Goal: Navigation & Orientation: Understand site structure

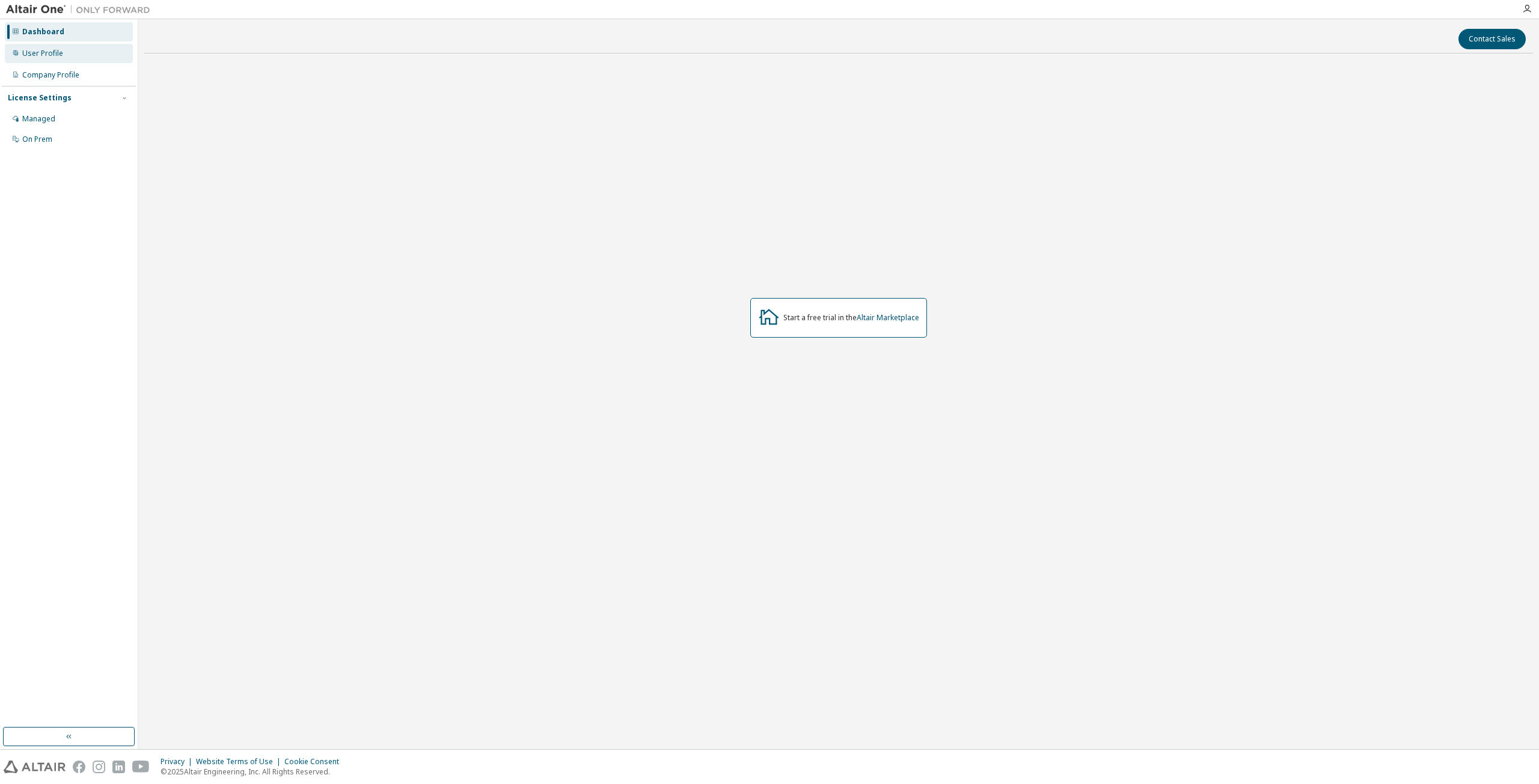
click at [30, 55] on div "User Profile" at bounding box center [43, 53] width 41 height 10
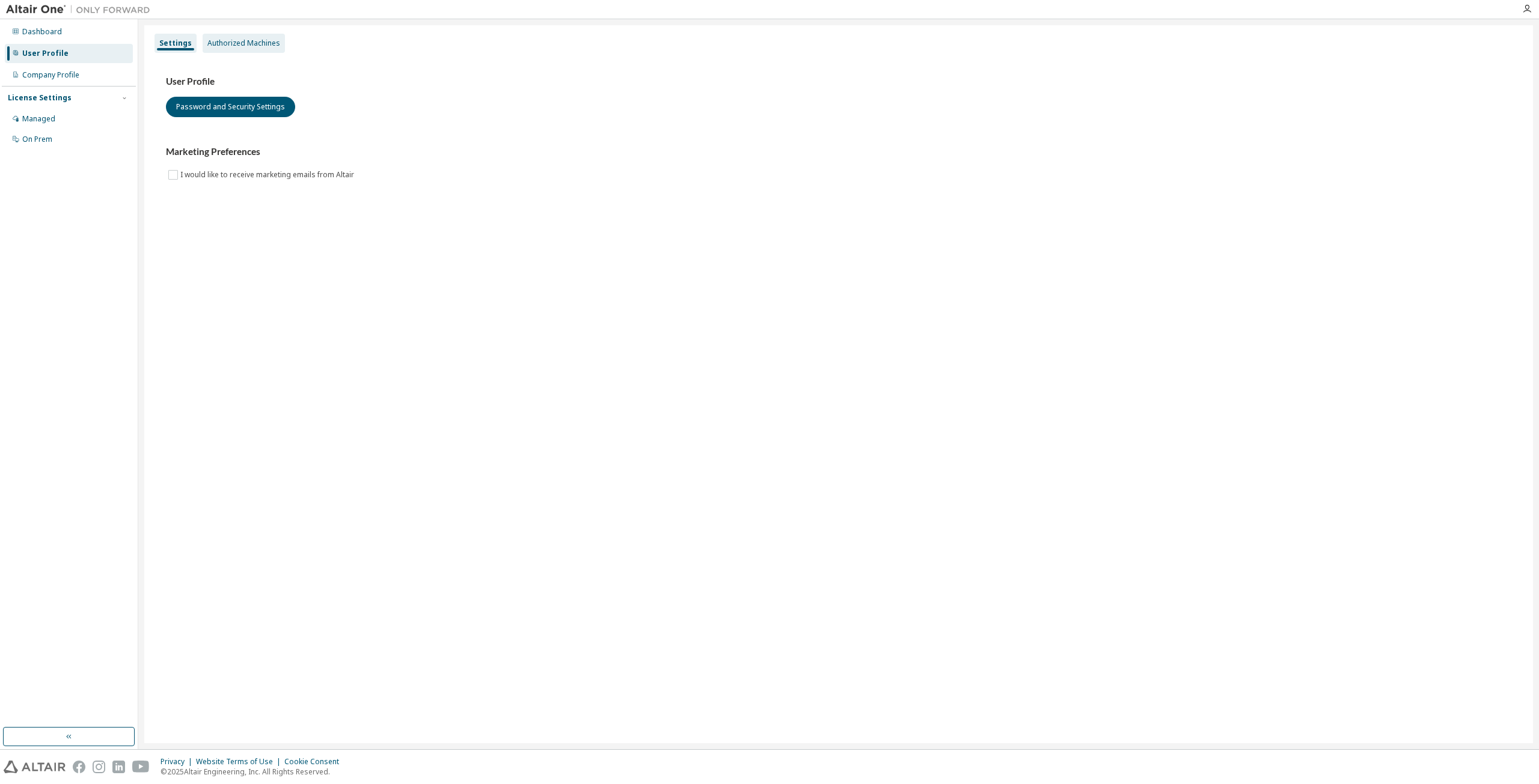
click at [266, 38] on div "Authorized Machines" at bounding box center [244, 43] width 73 height 10
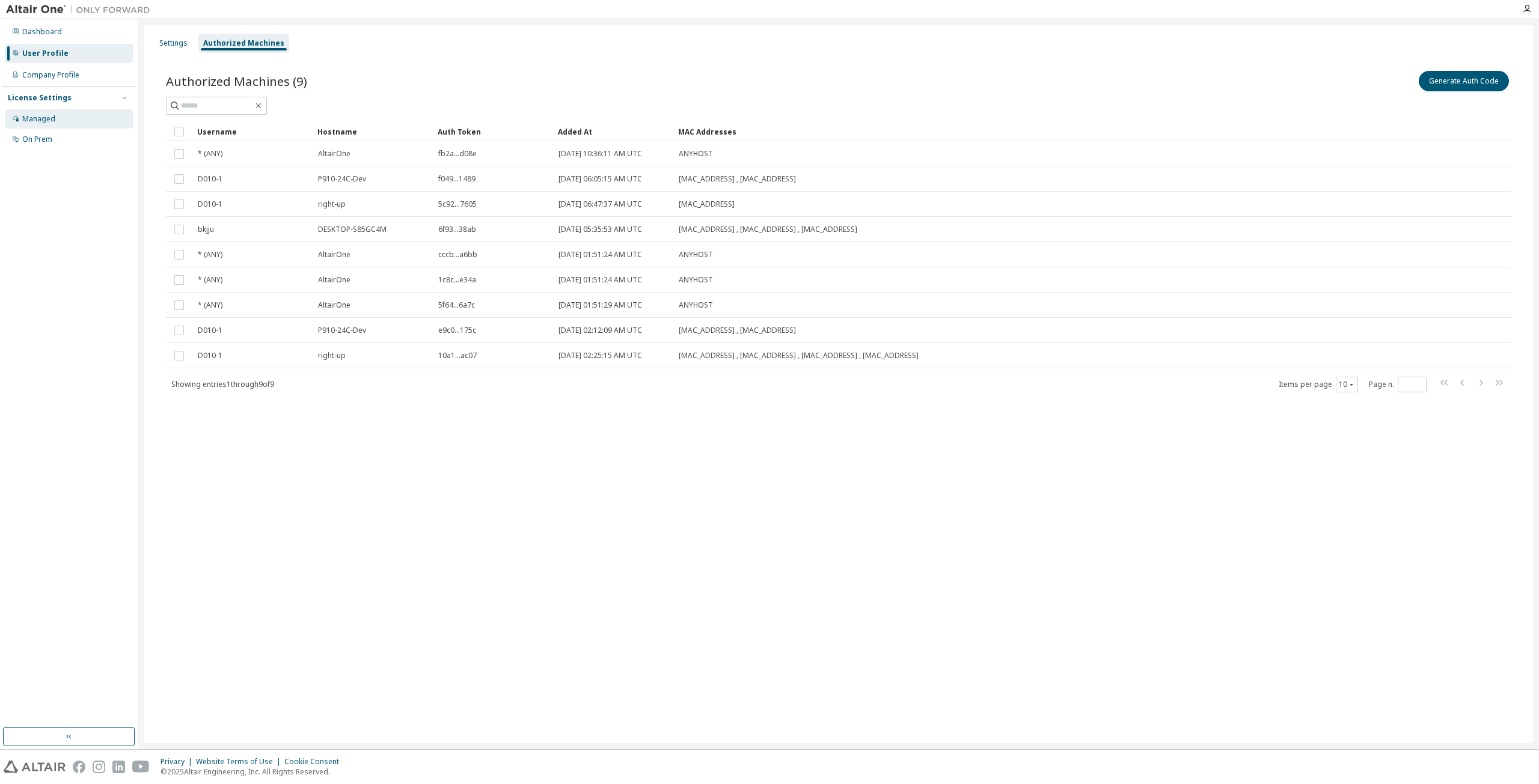
click at [65, 118] on div "Managed" at bounding box center [69, 119] width 128 height 19
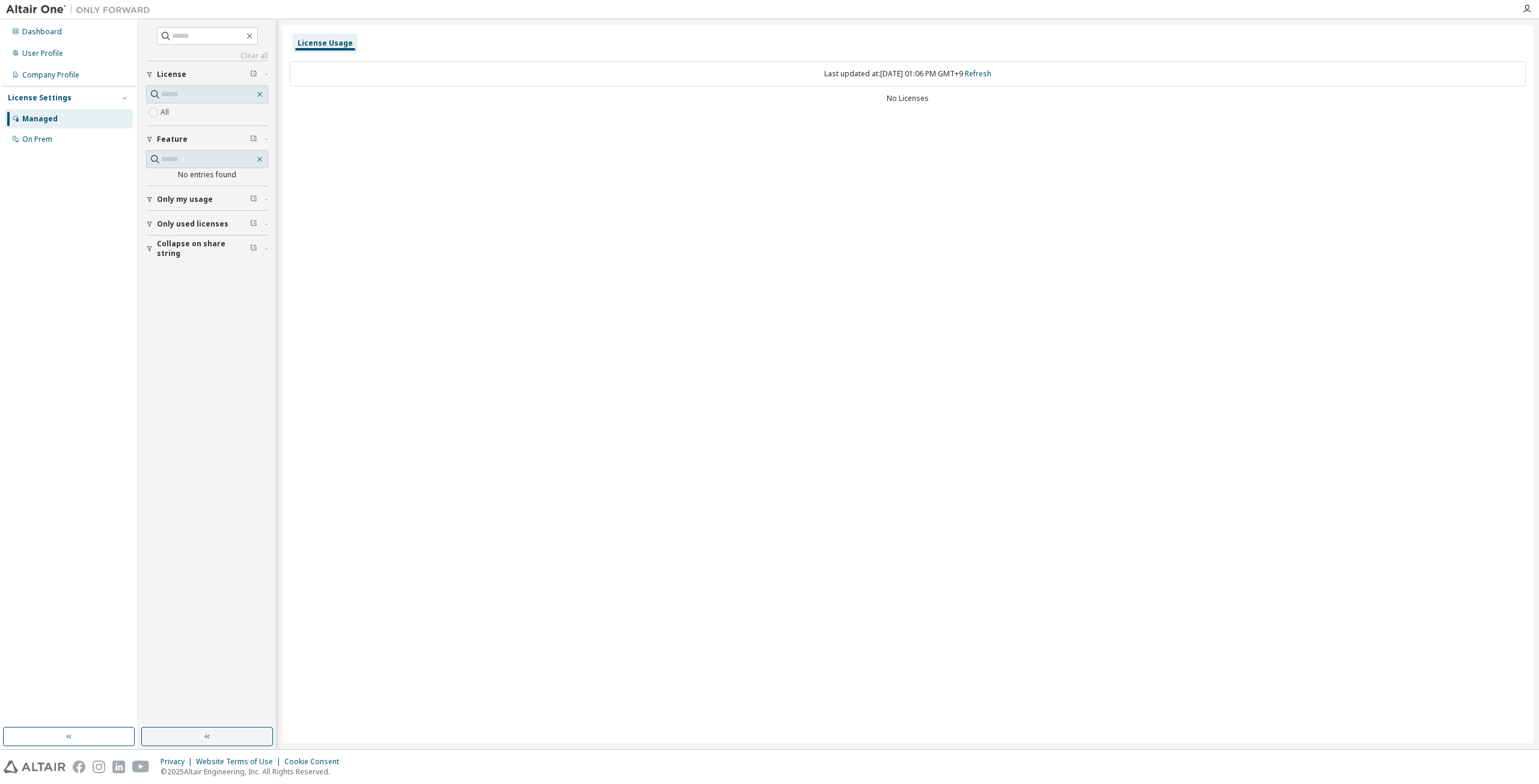
click at [217, 202] on div "Only my usage" at bounding box center [210, 199] width 108 height 10
click at [210, 255] on span "Only used licenses" at bounding box center [192, 259] width 71 height 10
click at [206, 325] on button "Collapse on share string" at bounding box center [207, 318] width 122 height 26
click at [62, 139] on div "On Prem" at bounding box center [69, 139] width 128 height 19
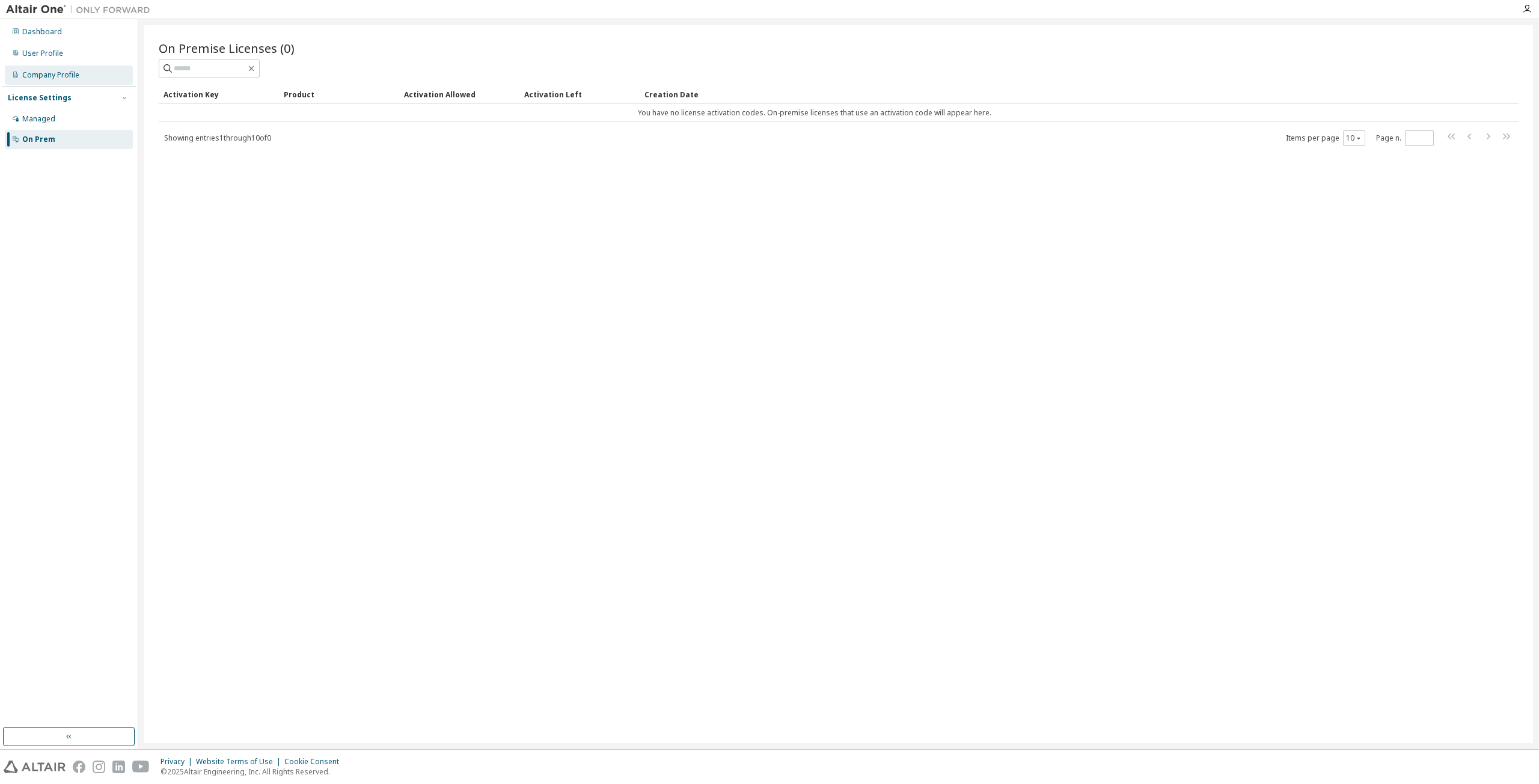
click at [71, 83] on div "Company Profile" at bounding box center [69, 75] width 128 height 19
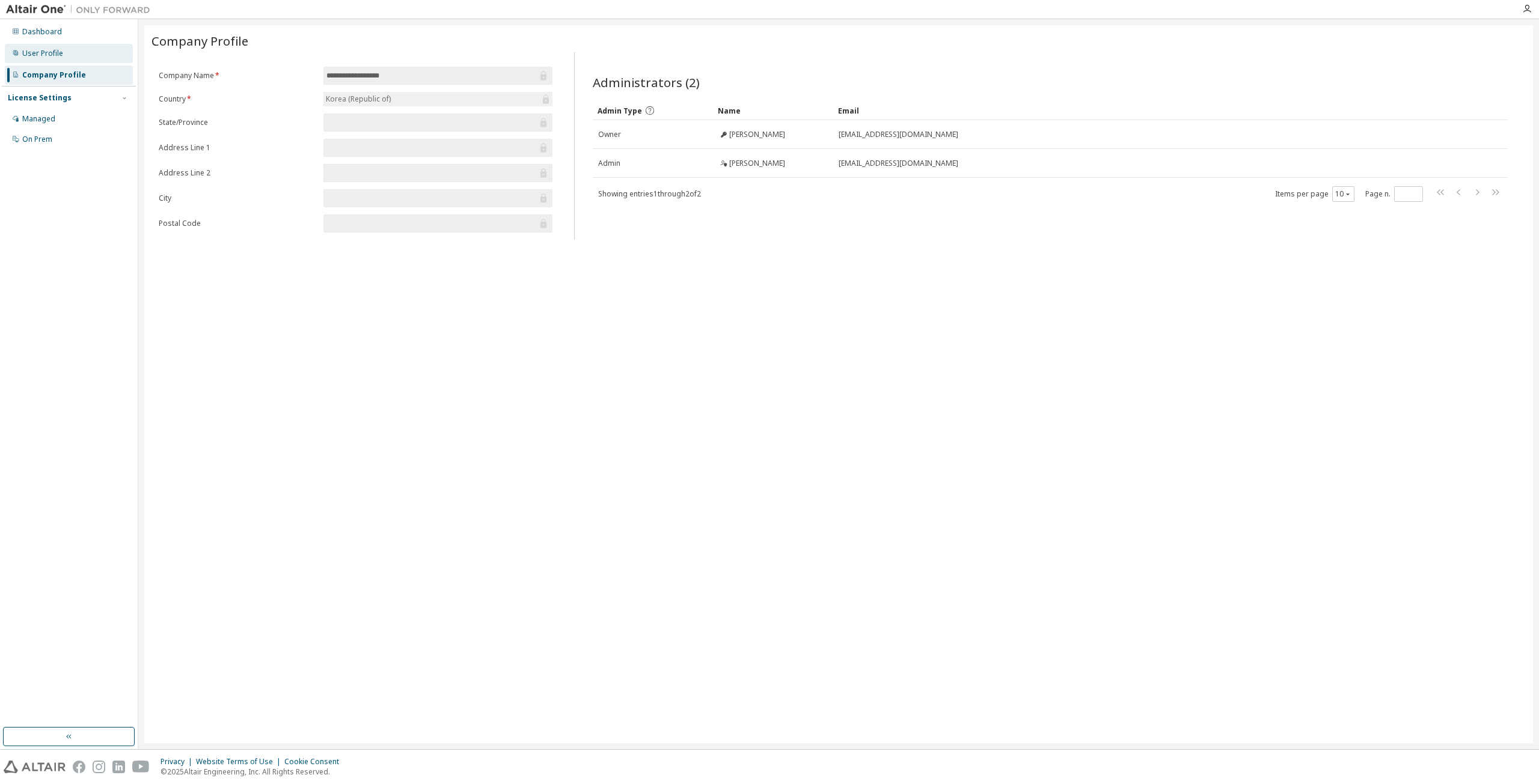
click at [51, 56] on div "User Profile" at bounding box center [43, 53] width 41 height 10
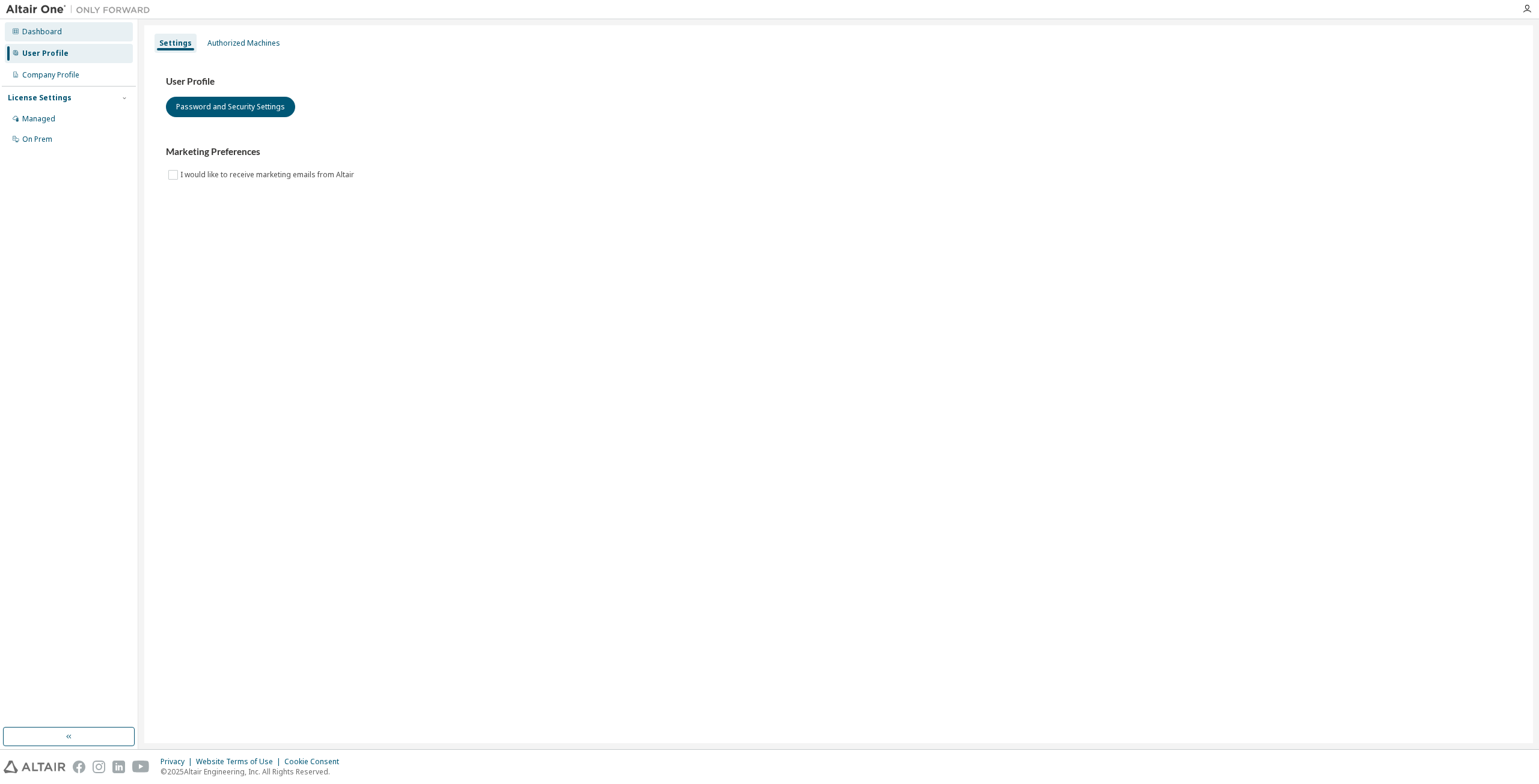
click at [32, 36] on div "Dashboard" at bounding box center [43, 31] width 40 height 10
